Goal: Information Seeking & Learning: Learn about a topic

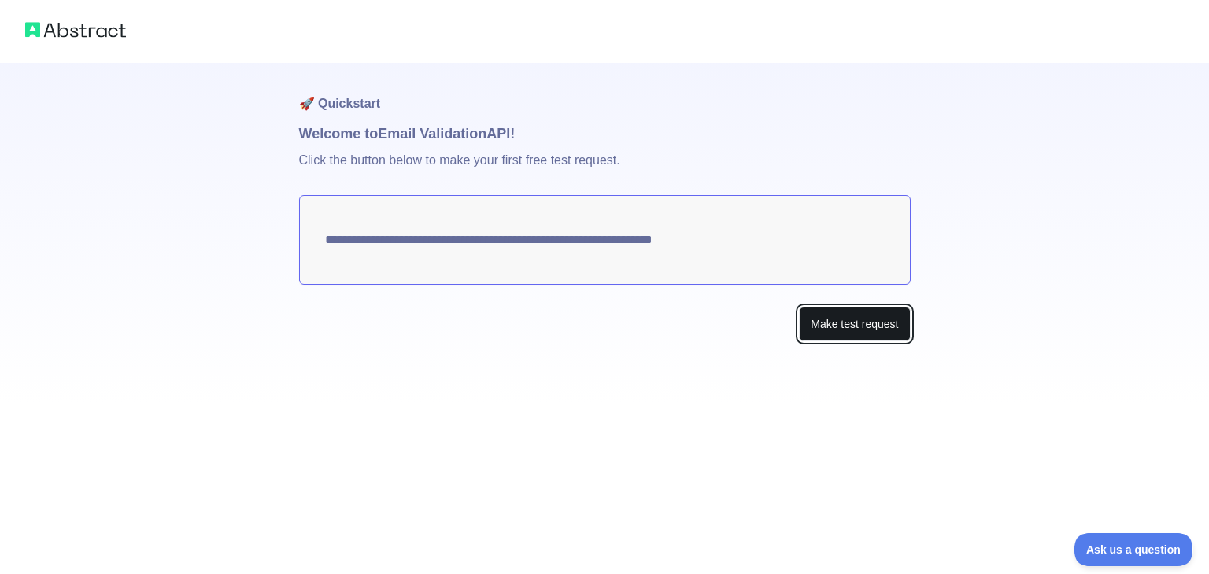
click at [831, 317] on button "Make test request" at bounding box center [854, 324] width 111 height 35
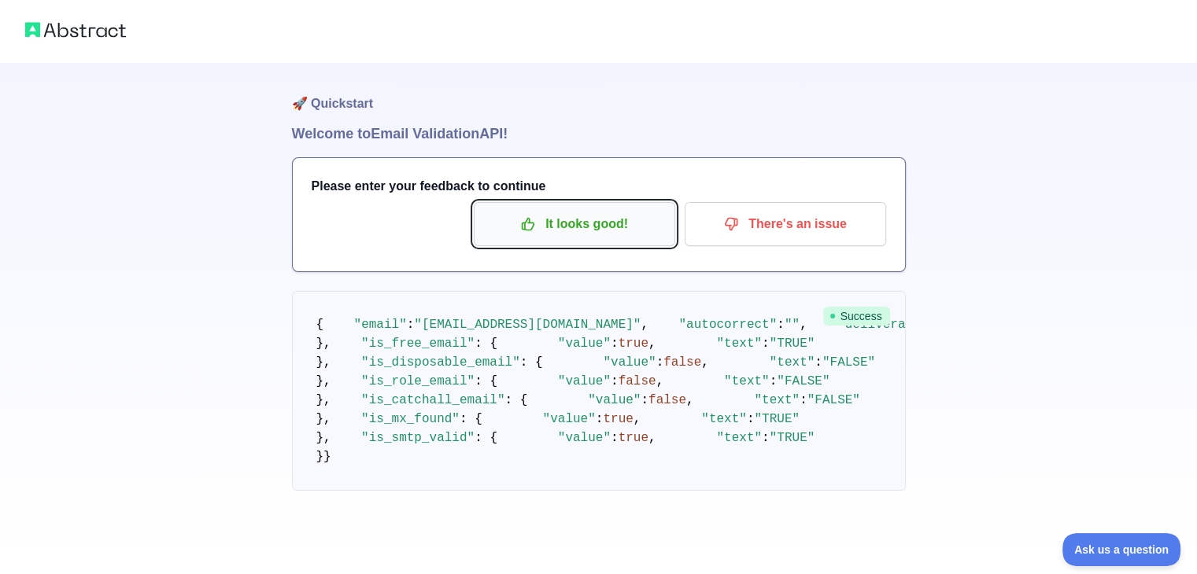
click at [626, 221] on p "It looks good!" at bounding box center [574, 224] width 178 height 27
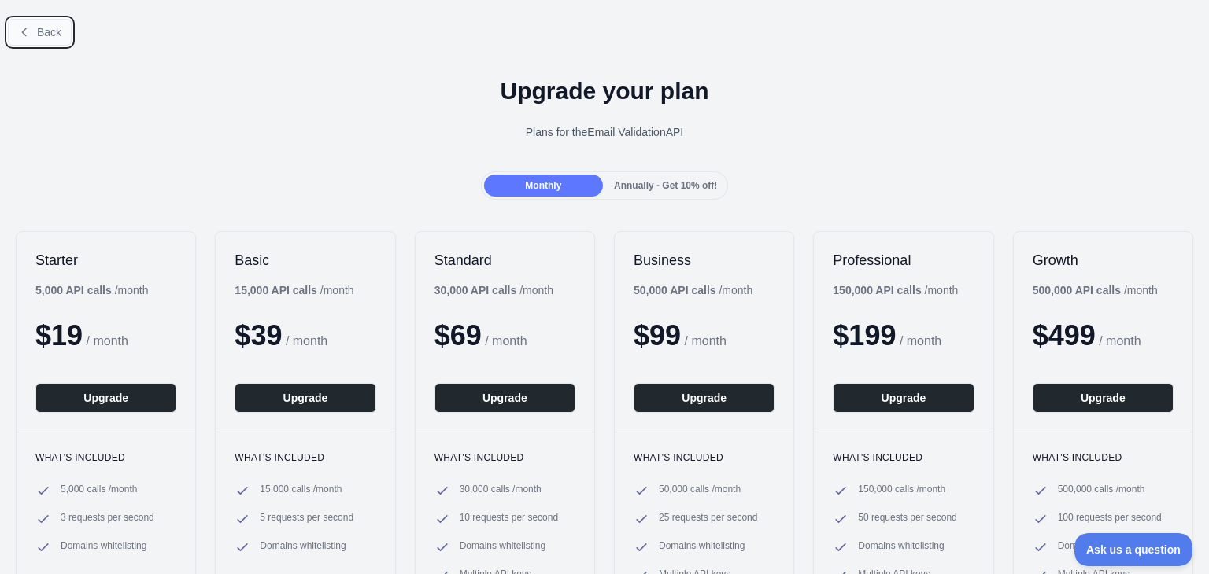
click at [37, 35] on span "Back" at bounding box center [49, 32] width 24 height 13
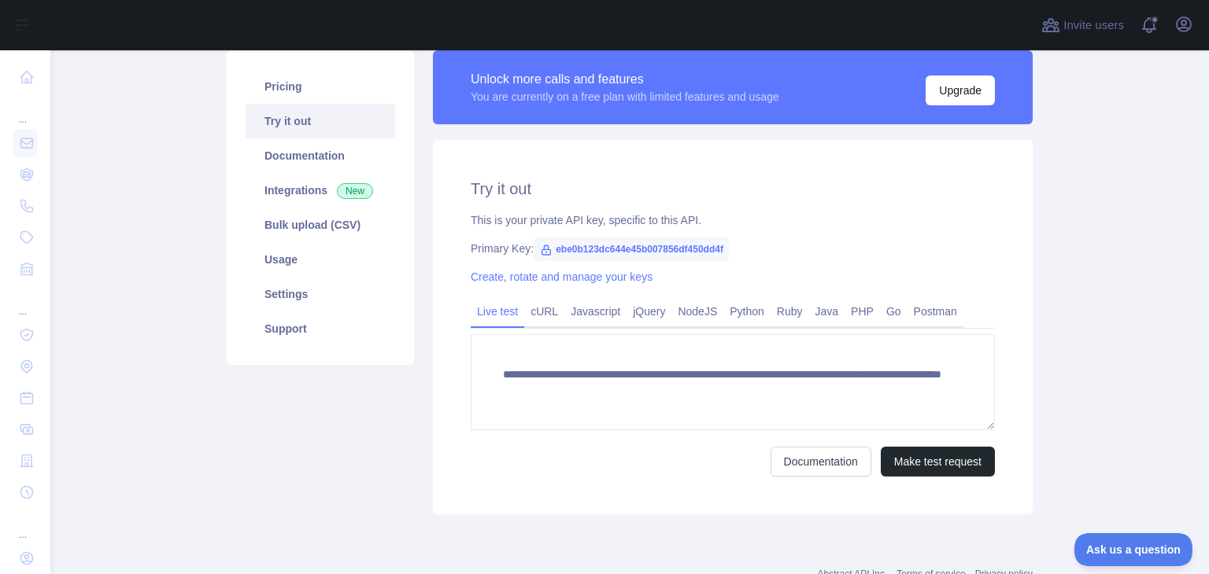
scroll to position [116, 0]
click at [579, 314] on link "Javascript" at bounding box center [595, 311] width 62 height 25
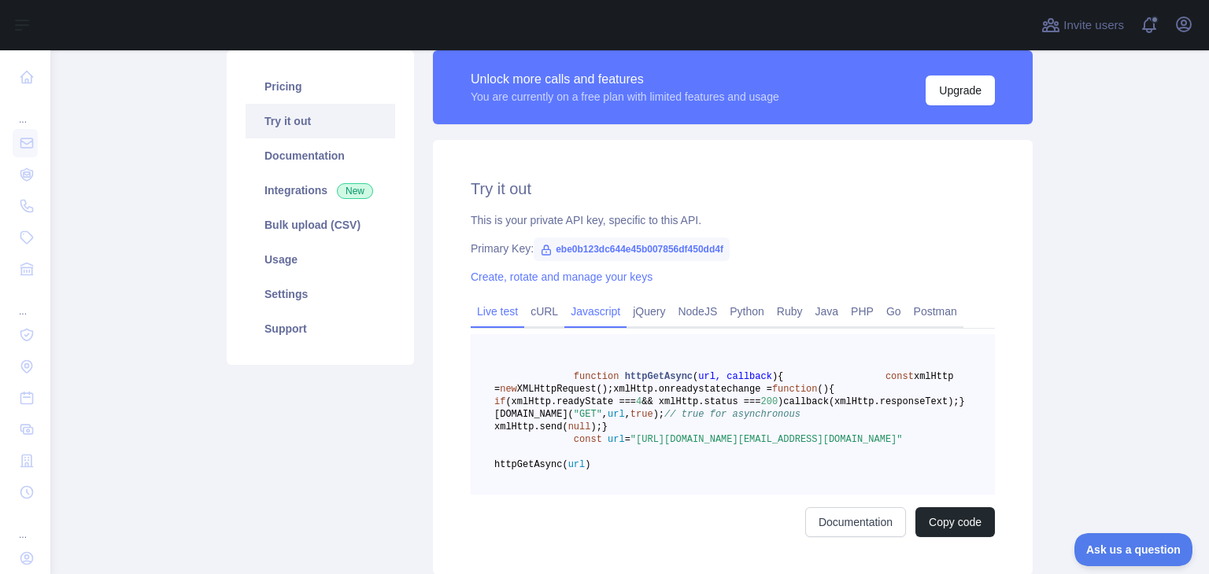
click at [495, 318] on link "Live test" at bounding box center [498, 311] width 54 height 25
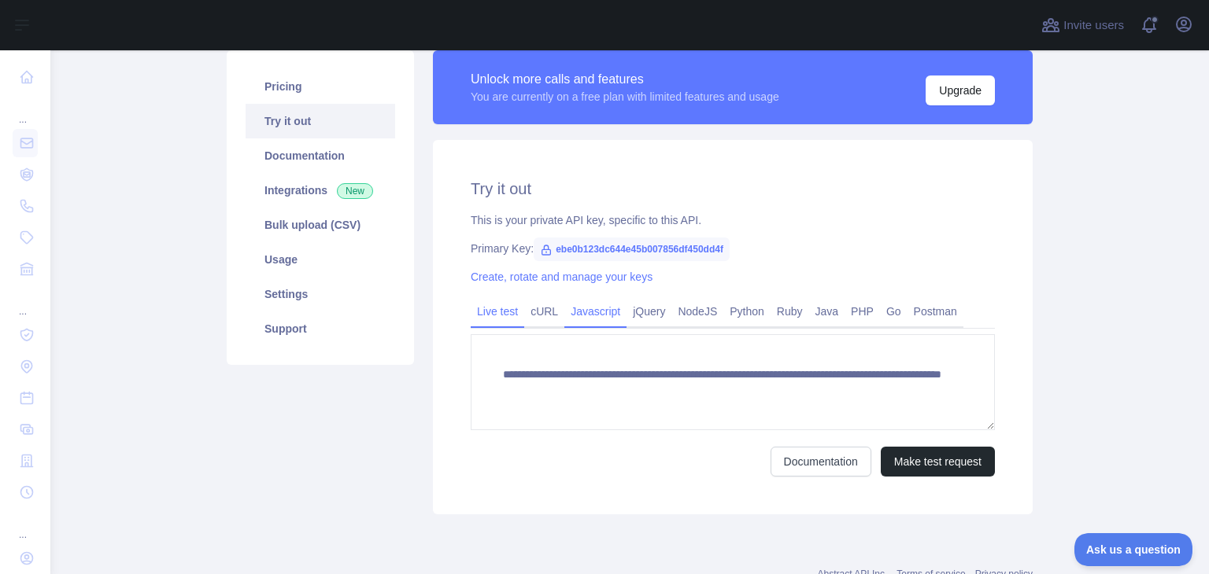
scroll to position [50, 0]
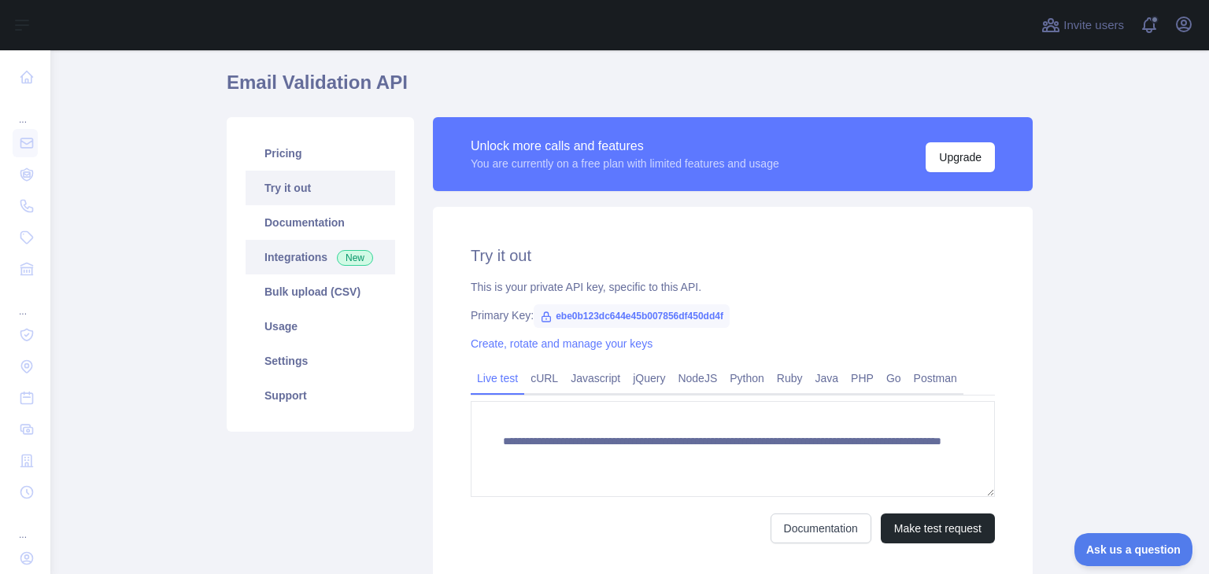
click at [297, 246] on link "Integrations New" at bounding box center [320, 257] width 150 height 35
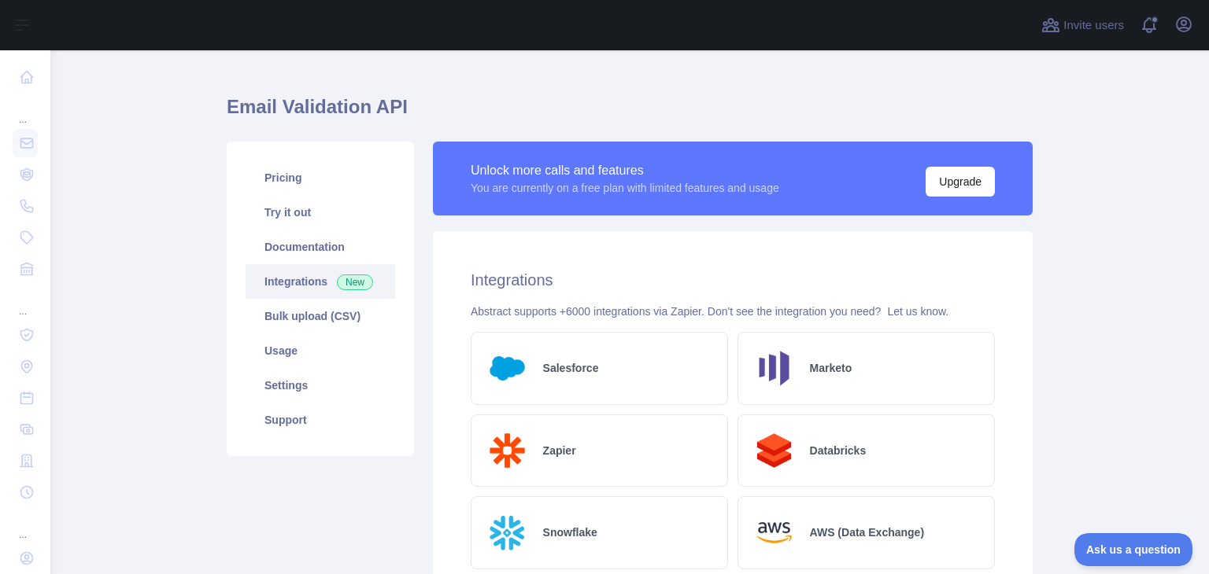
scroll to position [19, 0]
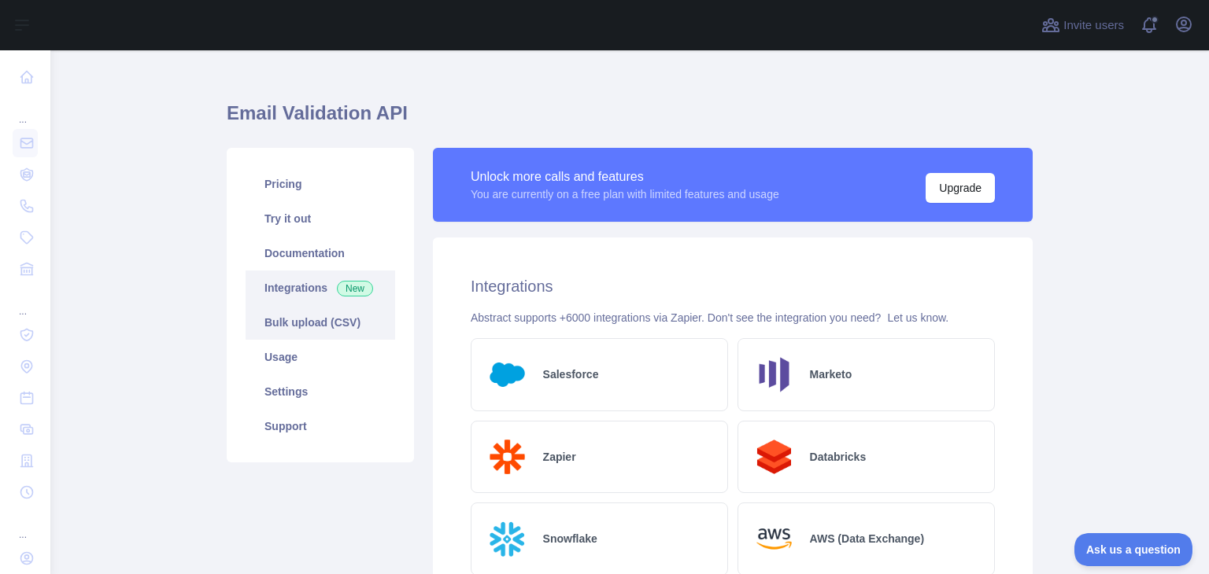
click at [321, 330] on link "Bulk upload (CSV)" at bounding box center [320, 322] width 150 height 35
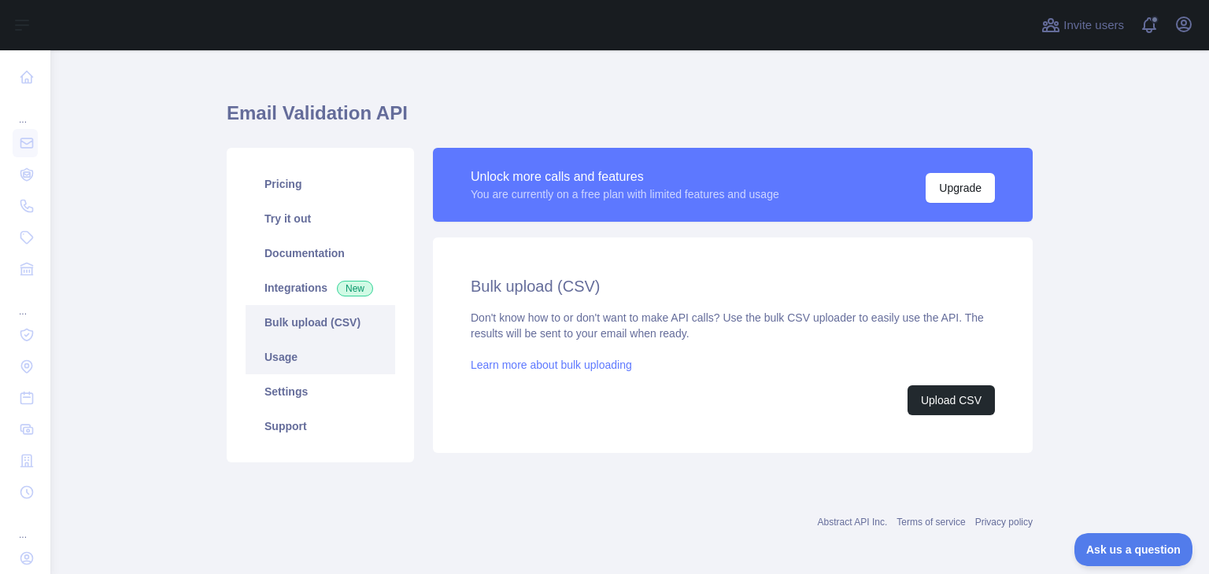
click at [294, 367] on link "Usage" at bounding box center [320, 357] width 150 height 35
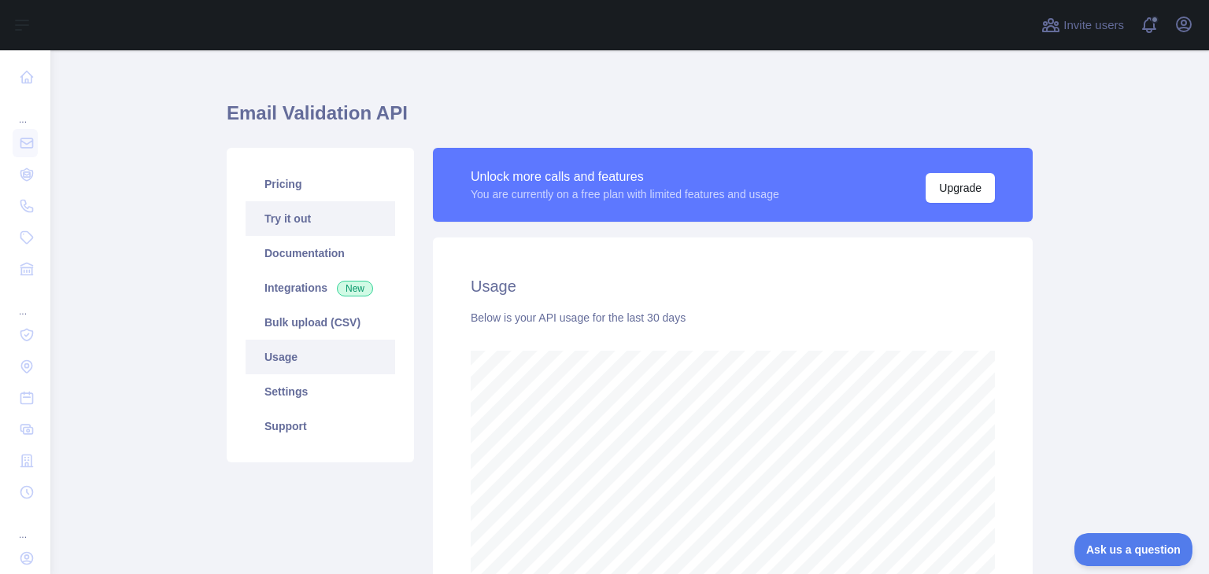
scroll to position [523, 1146]
click at [297, 212] on link "Try it out" at bounding box center [320, 218] width 150 height 35
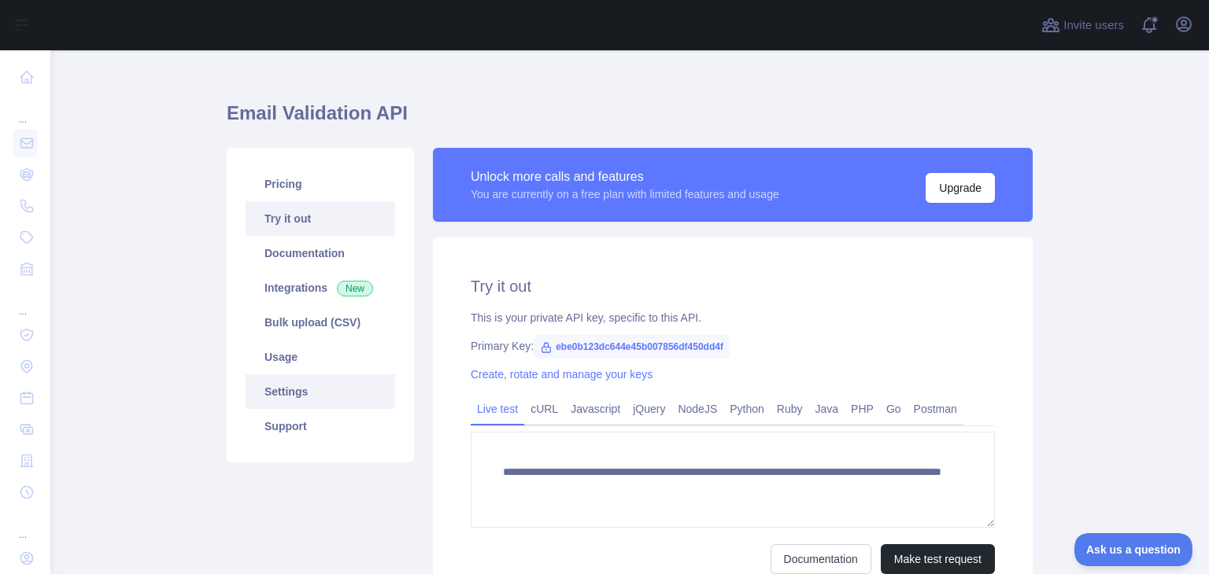
click at [316, 397] on link "Settings" at bounding box center [320, 392] width 150 height 35
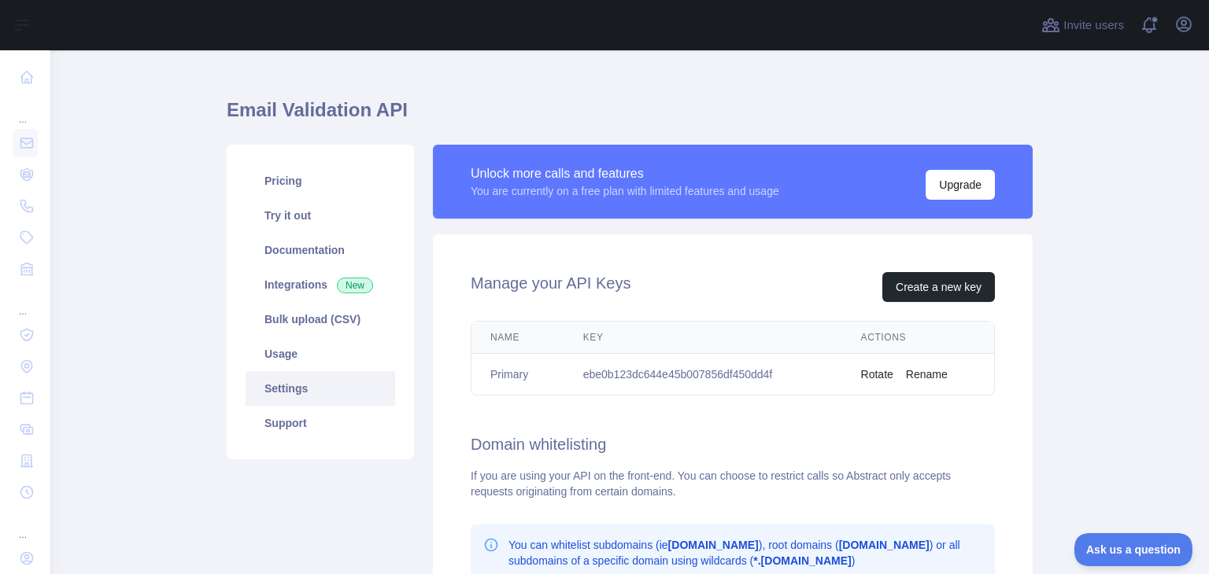
scroll to position [5, 0]
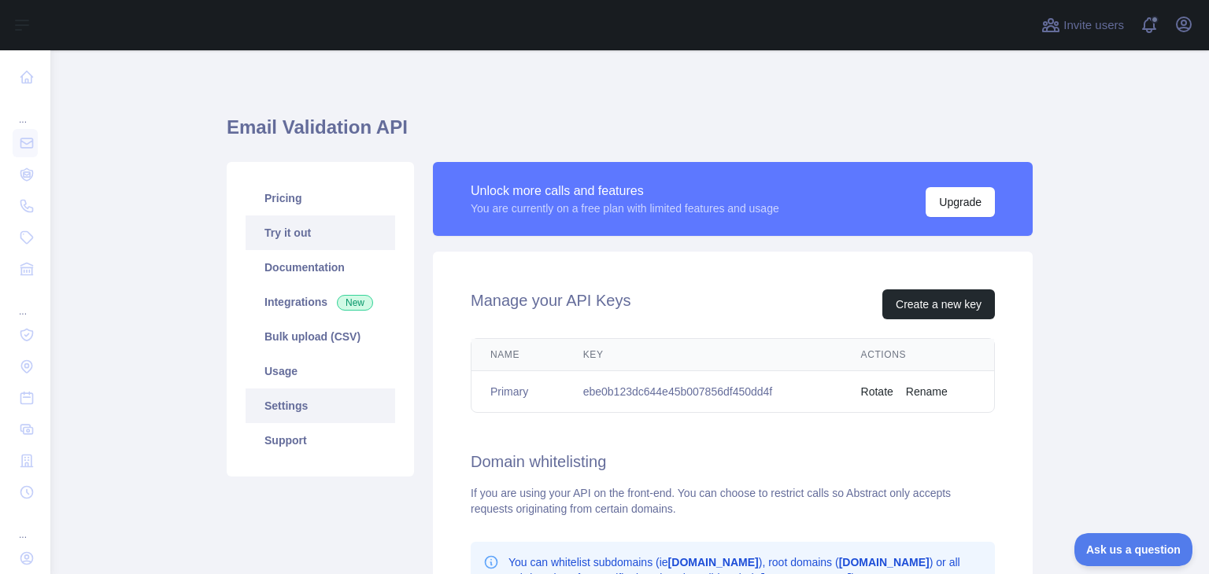
click at [310, 227] on link "Try it out" at bounding box center [320, 233] width 150 height 35
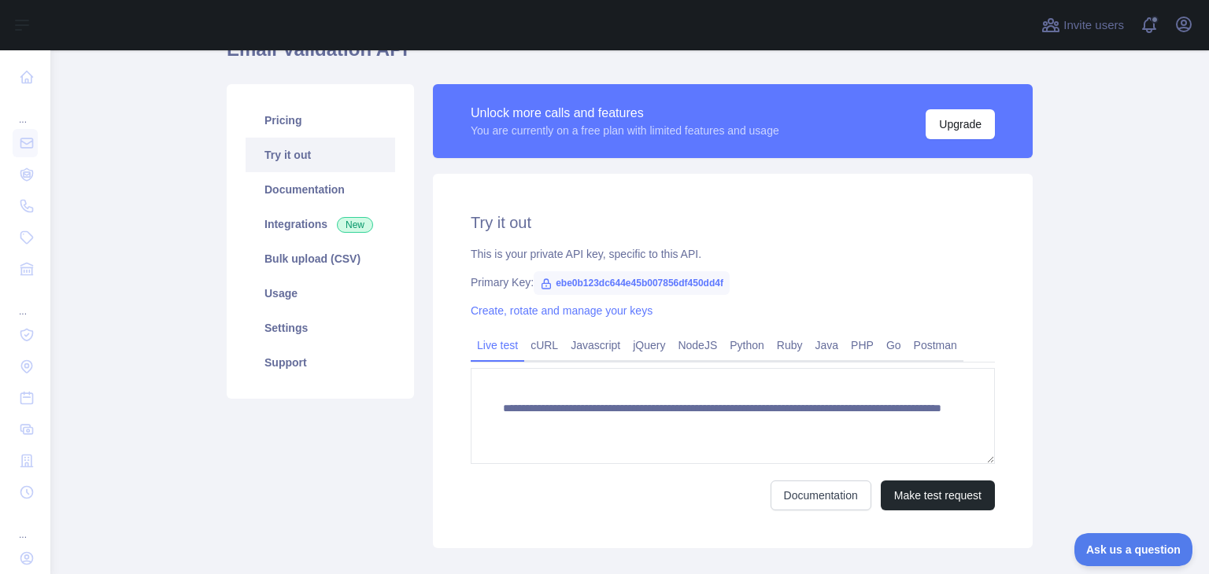
scroll to position [85, 0]
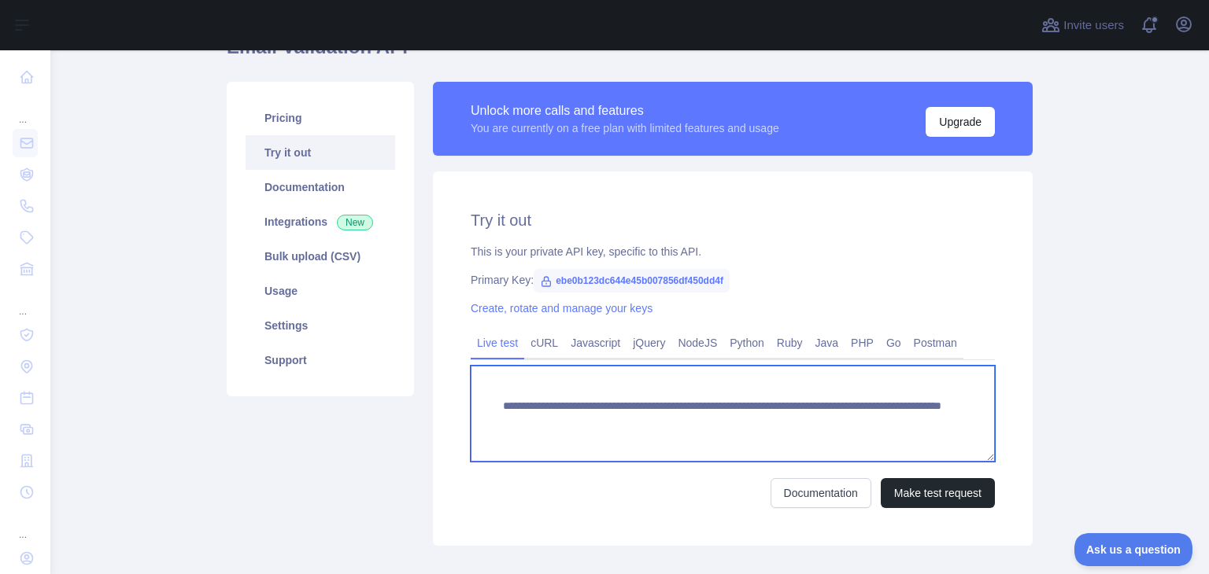
drag, startPoint x: 711, startPoint y: 403, endPoint x: 491, endPoint y: 397, distance: 220.4
click at [491, 397] on textarea "**********" at bounding box center [733, 414] width 524 height 96
drag, startPoint x: 541, startPoint y: 423, endPoint x: 883, endPoint y: 426, distance: 341.5
click at [883, 426] on textarea "**********" at bounding box center [733, 414] width 524 height 96
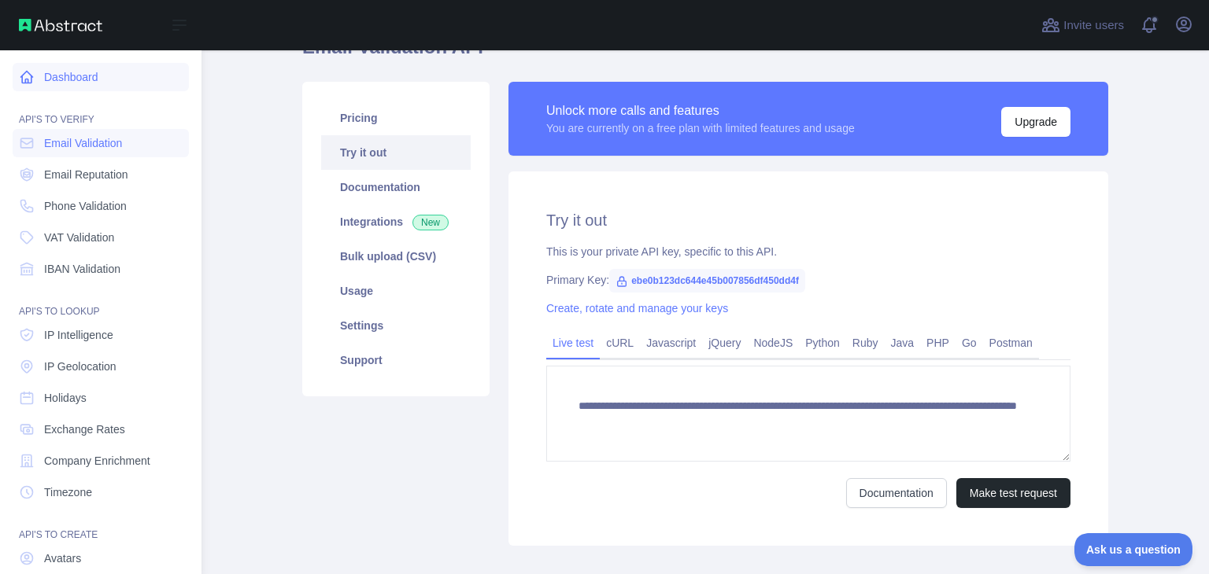
click at [79, 64] on link "Dashboard" at bounding box center [101, 77] width 176 height 28
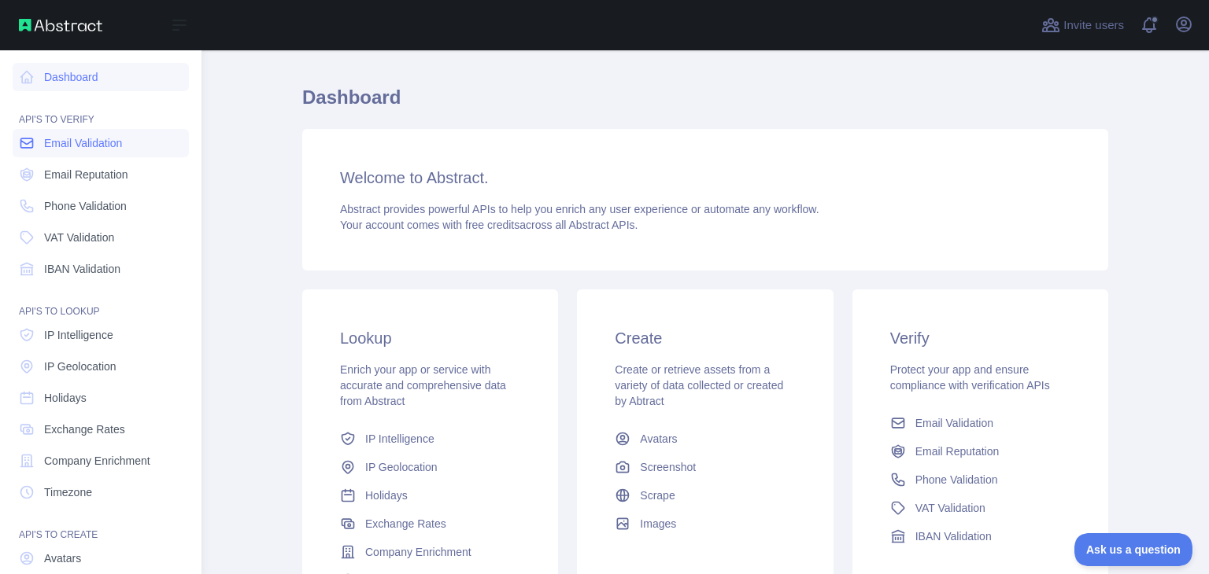
click at [90, 149] on span "Email Validation" at bounding box center [83, 143] width 78 height 16
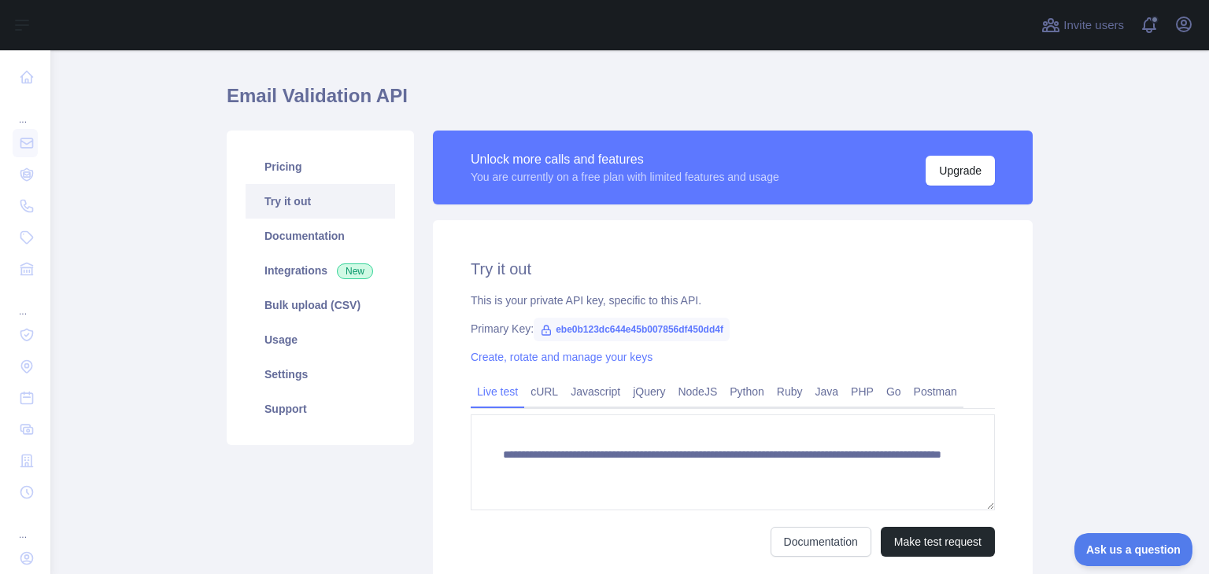
scroll to position [35, 0]
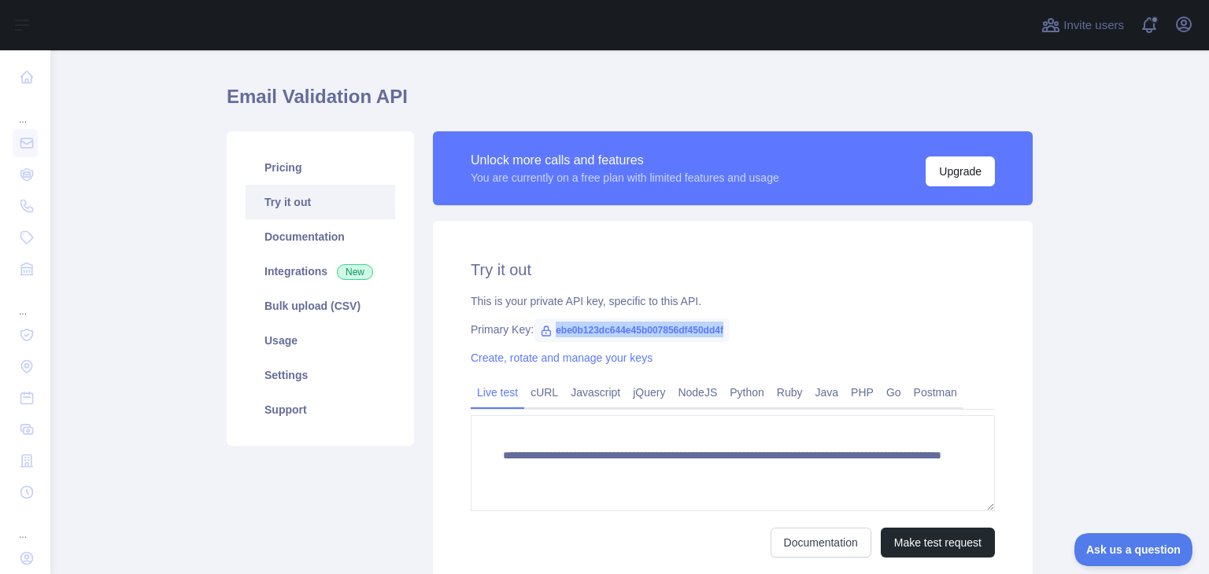
drag, startPoint x: 548, startPoint y: 330, endPoint x: 733, endPoint y: 333, distance: 185.7
click at [733, 333] on div "Primary Key: ebe0b123dc644e45b007856df450dd4f" at bounding box center [733, 330] width 524 height 16
copy span "ebe0b123dc644e45b007856df450dd4f"
click at [639, 171] on div "You are currently on a free plan with limited features and usage" at bounding box center [625, 178] width 308 height 16
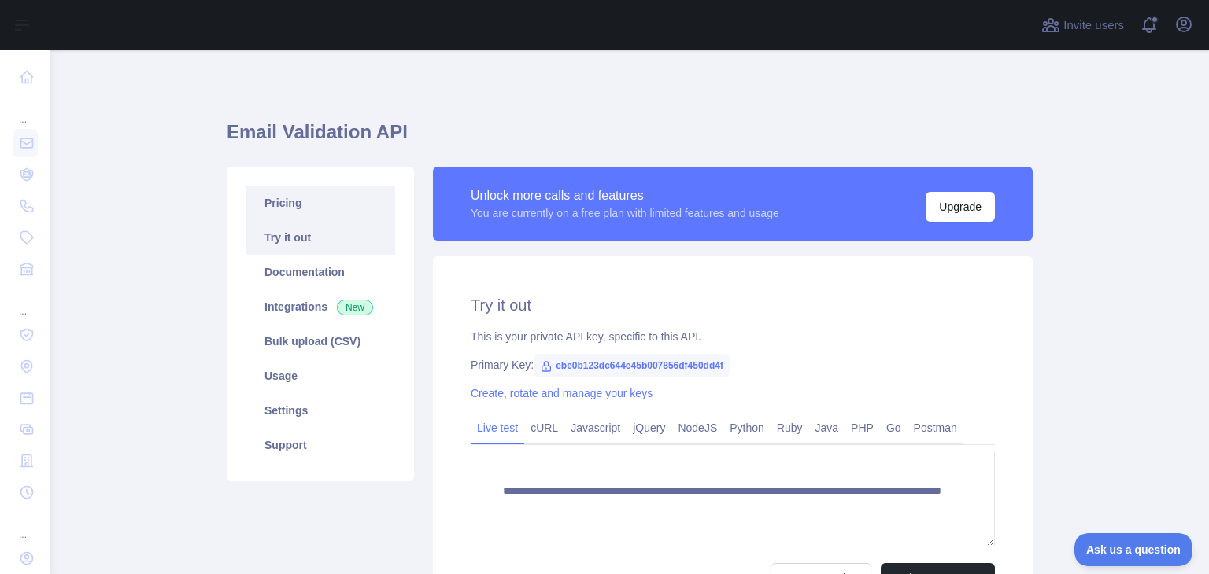
click at [323, 212] on link "Pricing" at bounding box center [320, 203] width 150 height 35
